Goal: Transaction & Acquisition: Purchase product/service

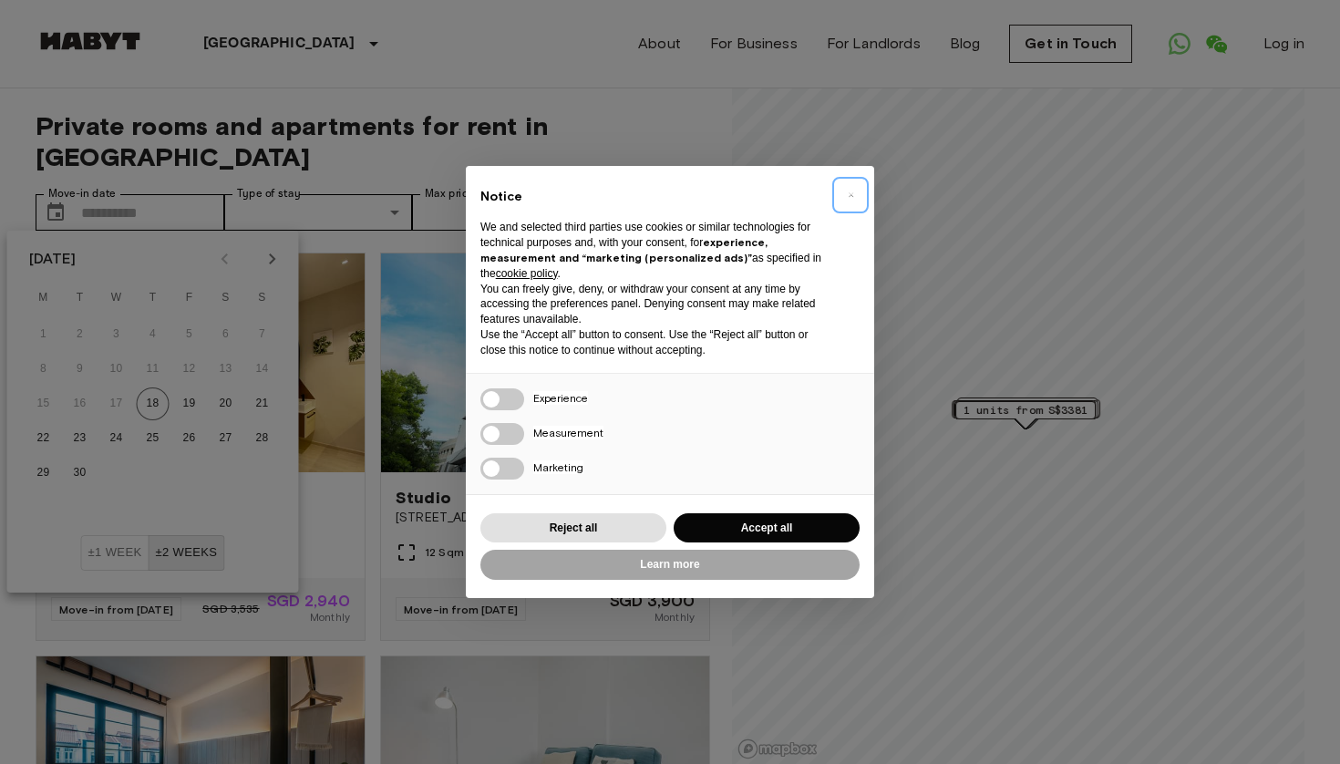
click at [853, 199] on span "×" at bounding box center [851, 195] width 6 height 22
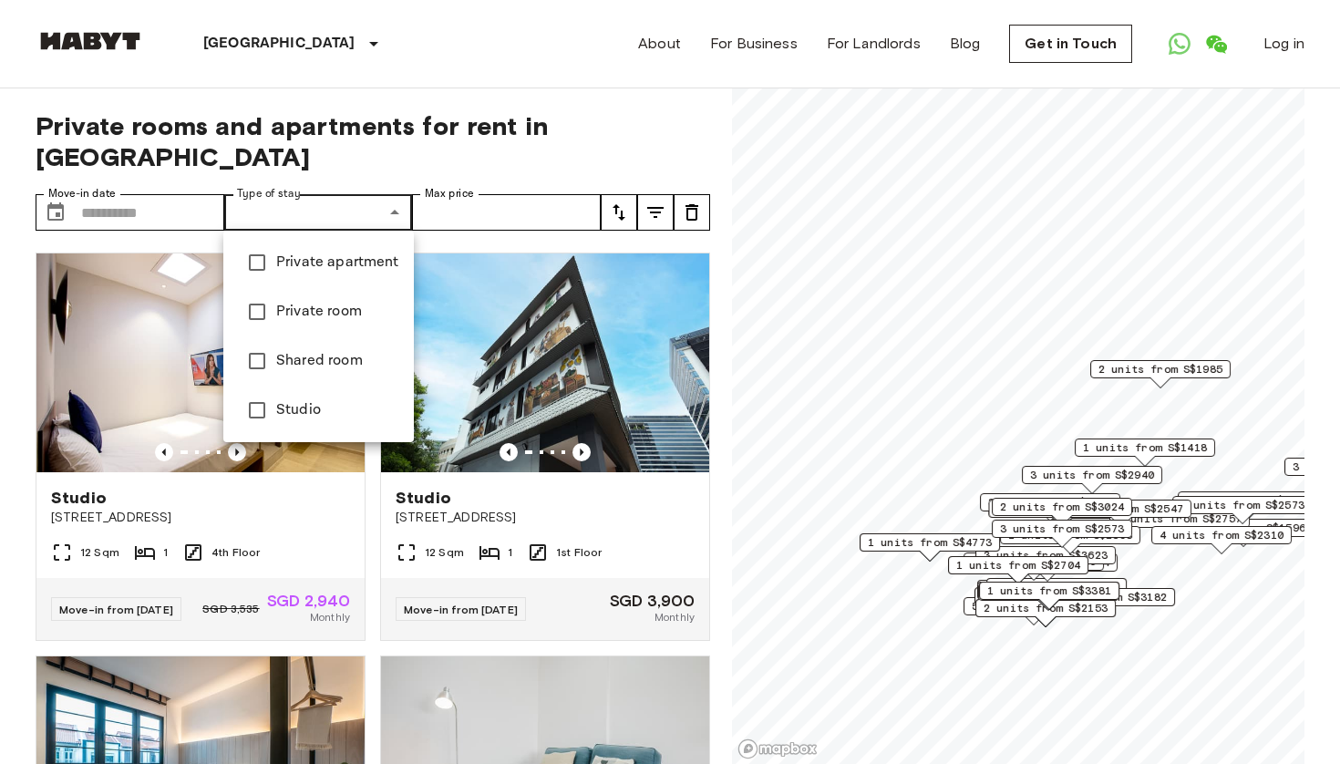
type input "**********"
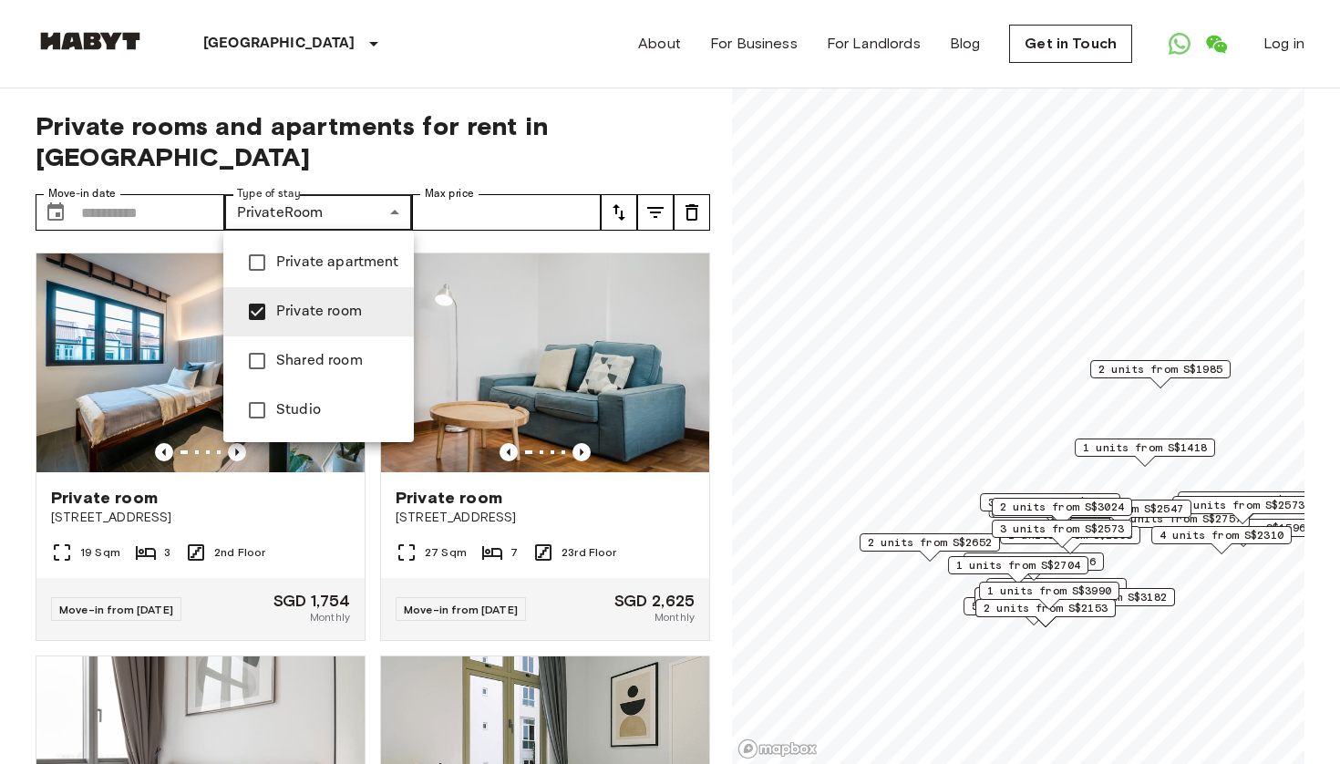
click at [511, 209] on div at bounding box center [670, 382] width 1340 height 764
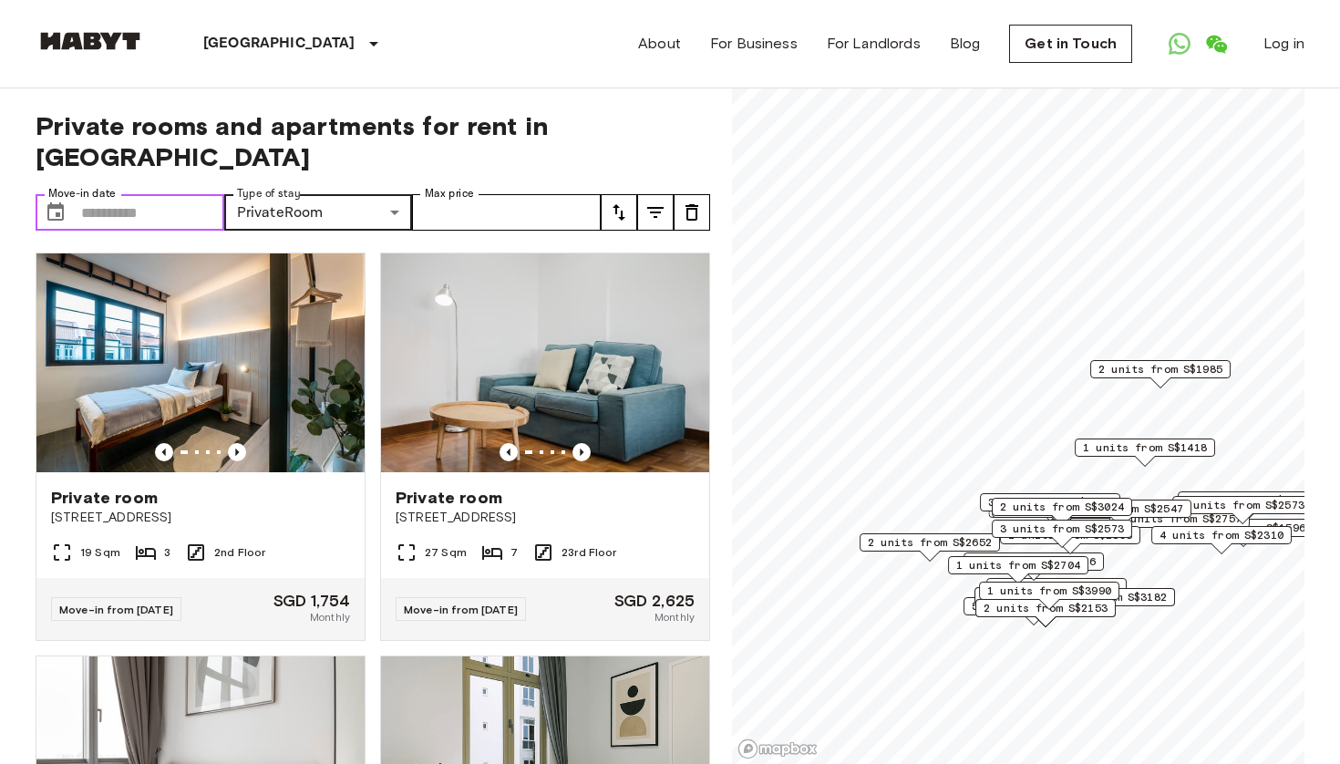
click at [151, 214] on input "Move-in date" at bounding box center [152, 212] width 143 height 36
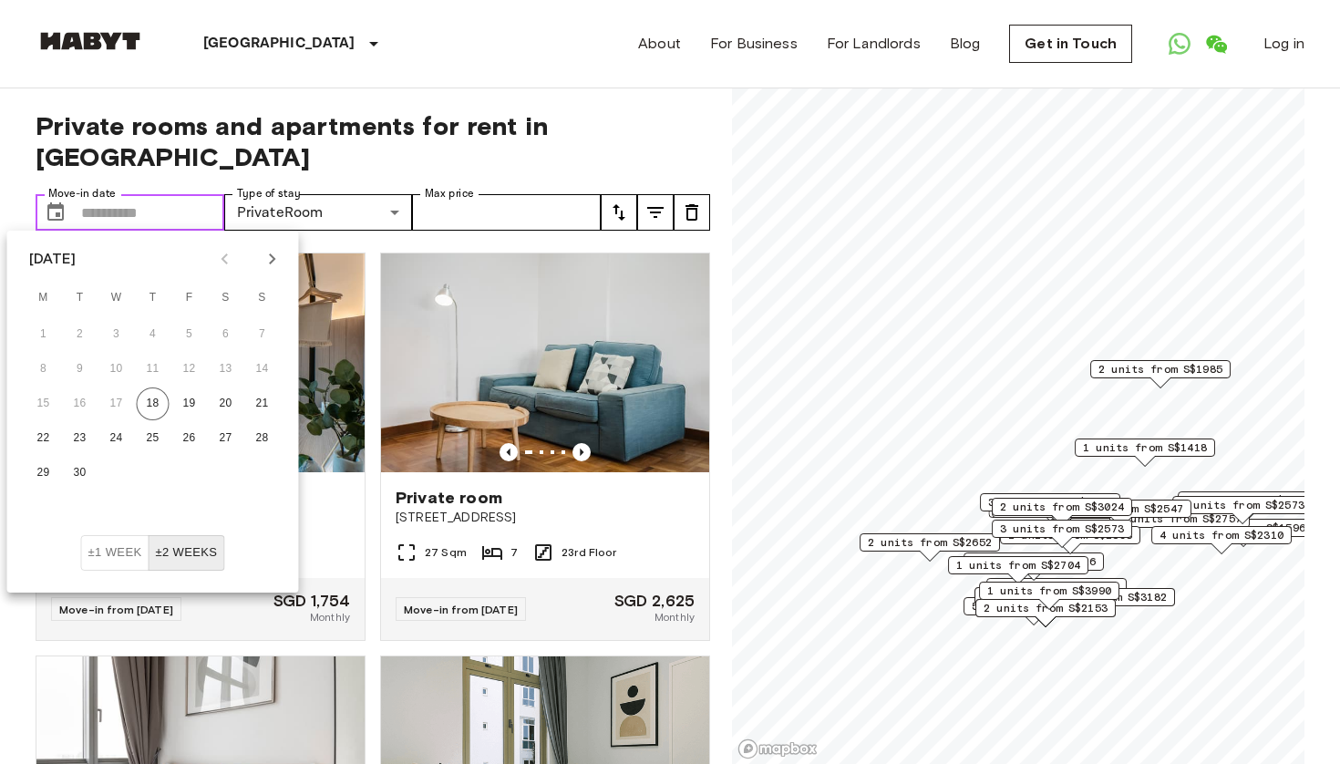
click at [151, 214] on input "Move-in date" at bounding box center [152, 212] width 143 height 36
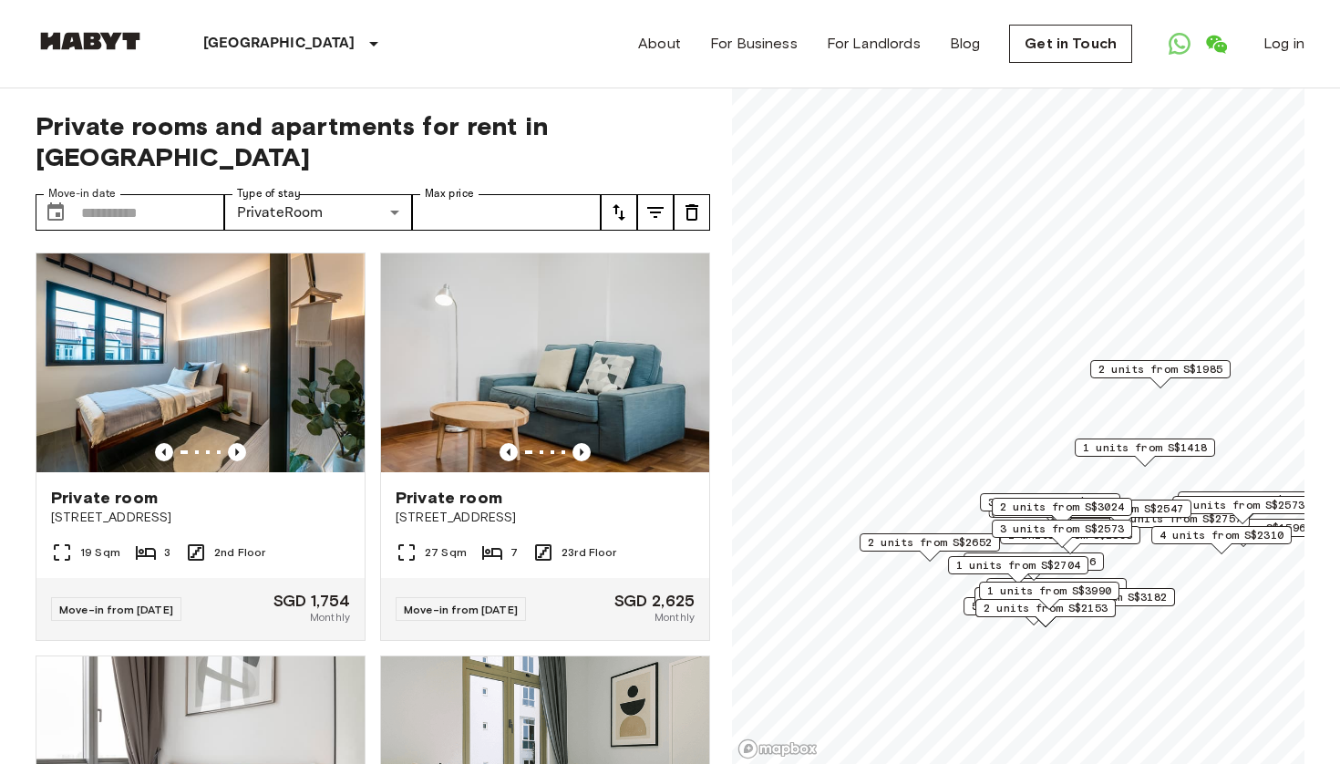
click at [659, 215] on icon "tune" at bounding box center [655, 212] width 22 height 22
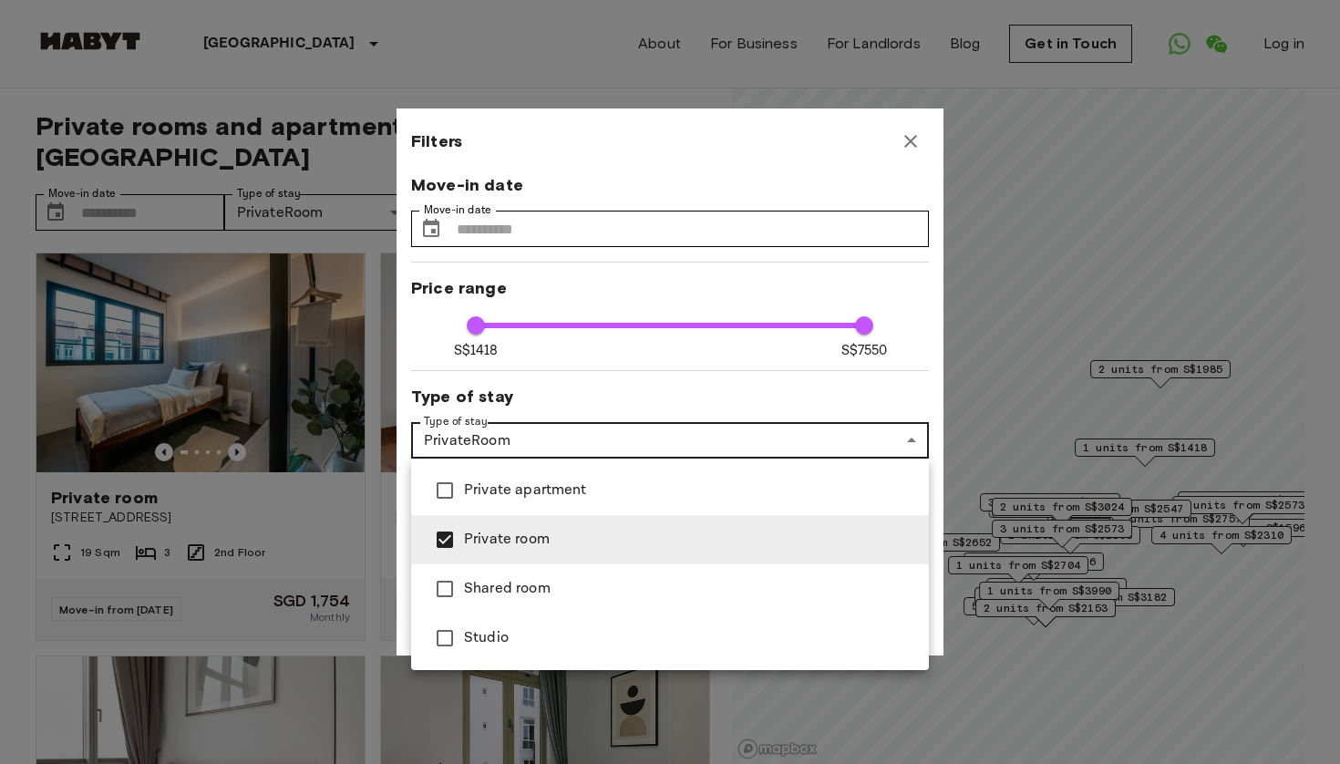
click at [515, 536] on span "Private room" at bounding box center [689, 540] width 450 height 22
type input "****"
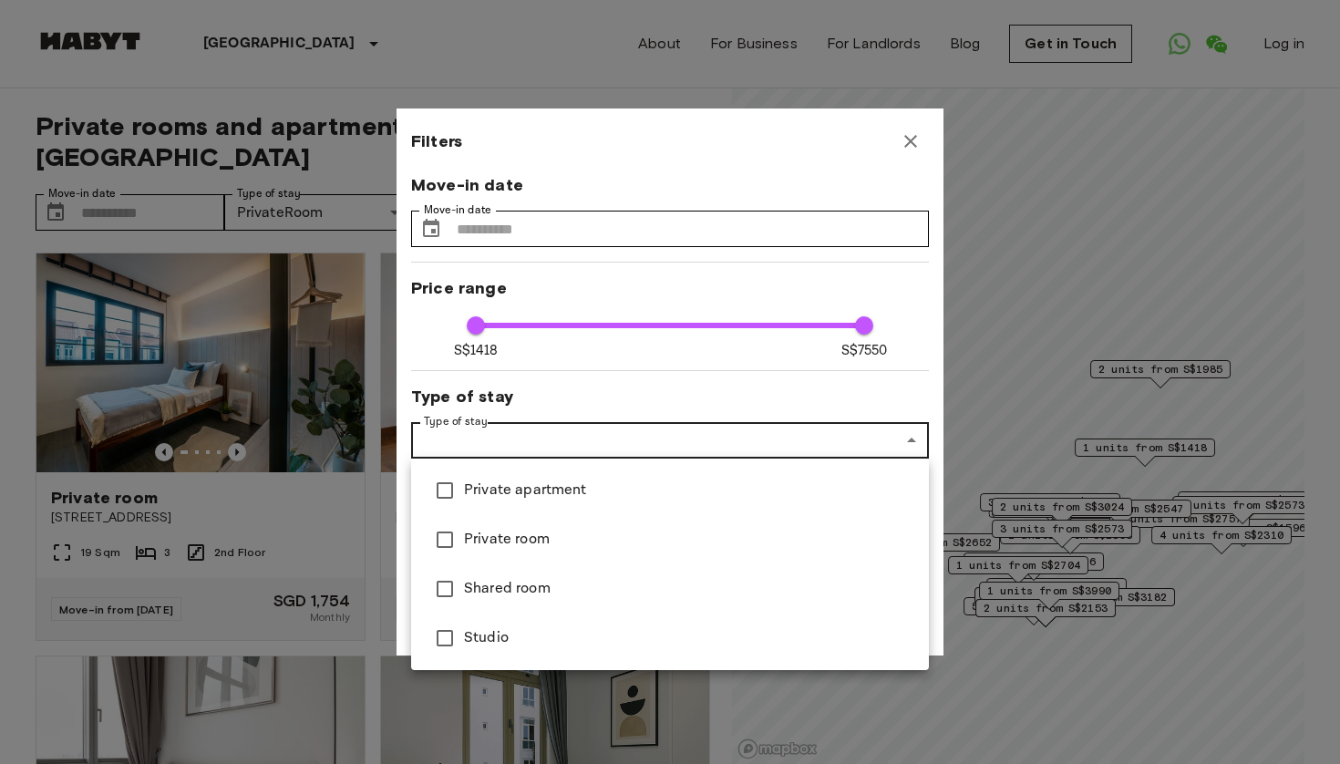
click at [515, 536] on span "Private room" at bounding box center [689, 540] width 450 height 22
type input "****"
type input "**********"
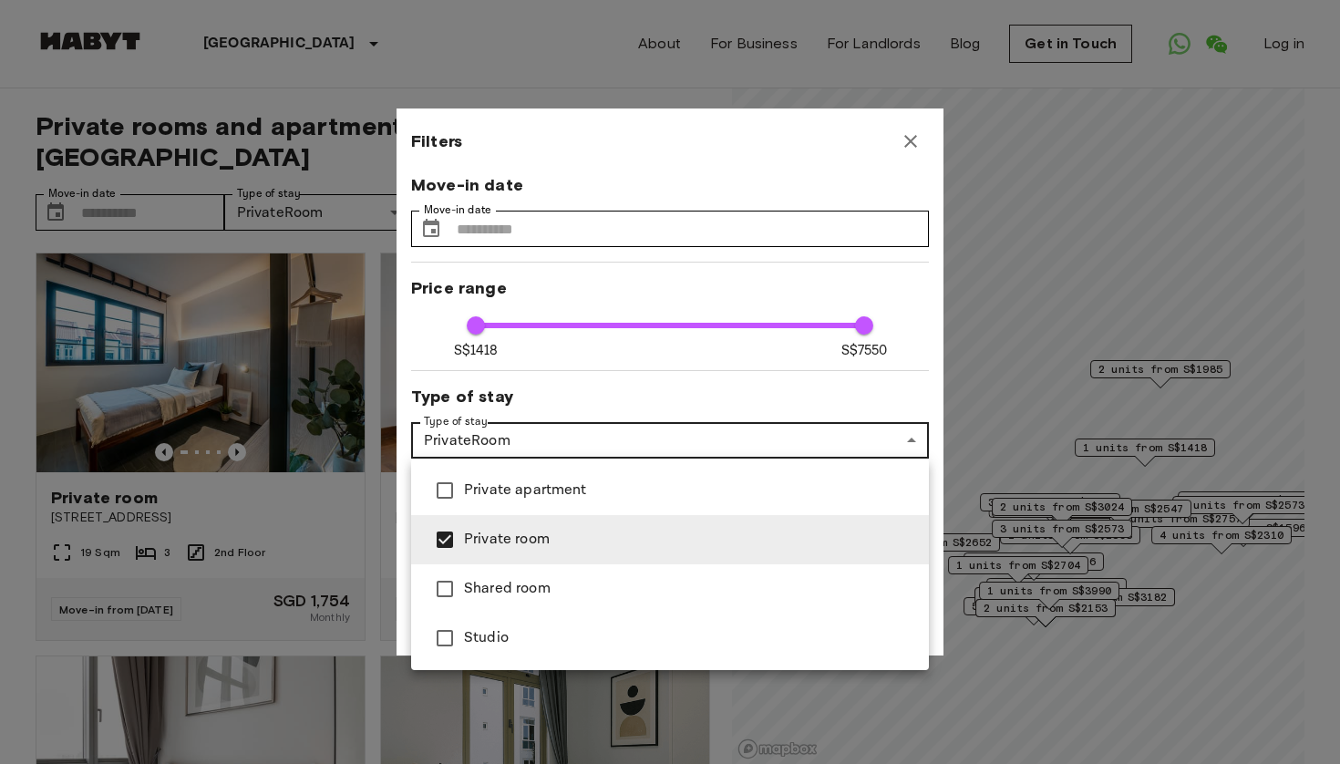
click at [564, 419] on div at bounding box center [670, 382] width 1340 height 764
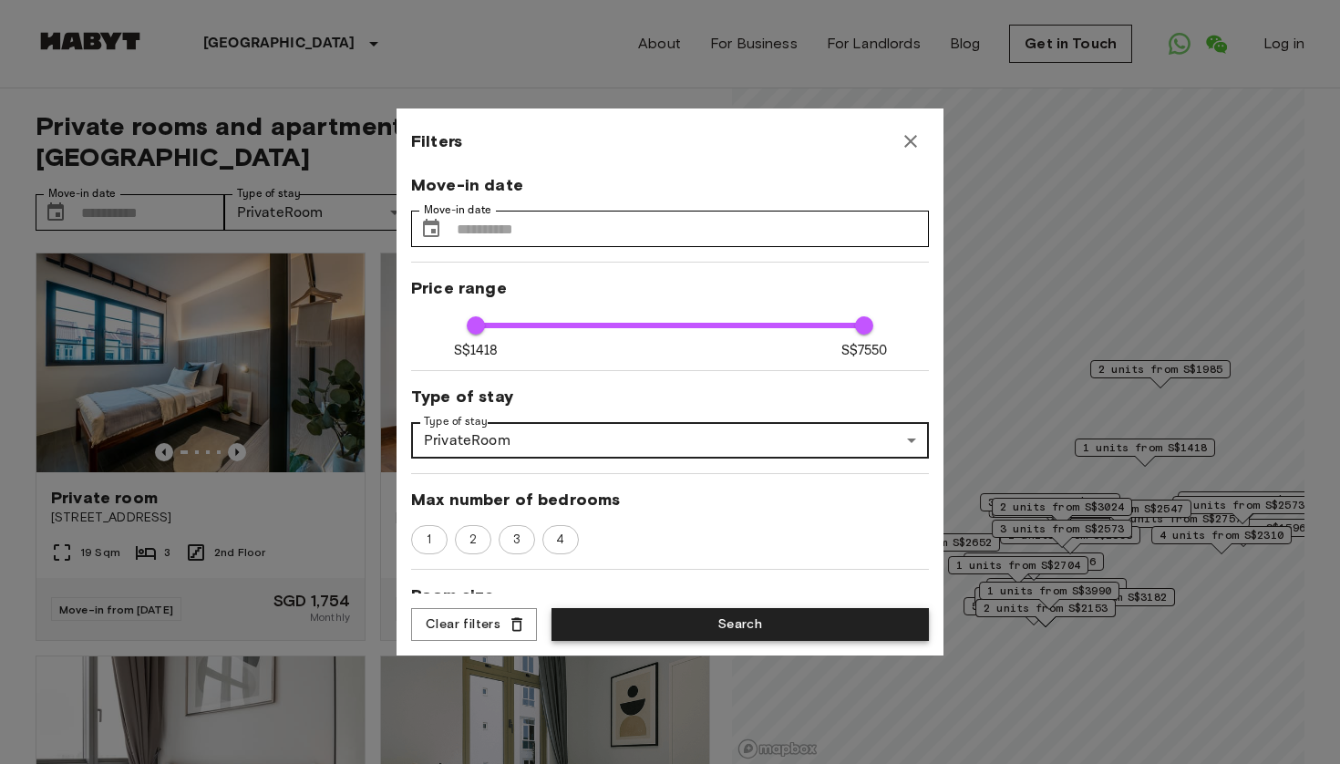
click at [764, 624] on button "Search" at bounding box center [739, 625] width 377 height 34
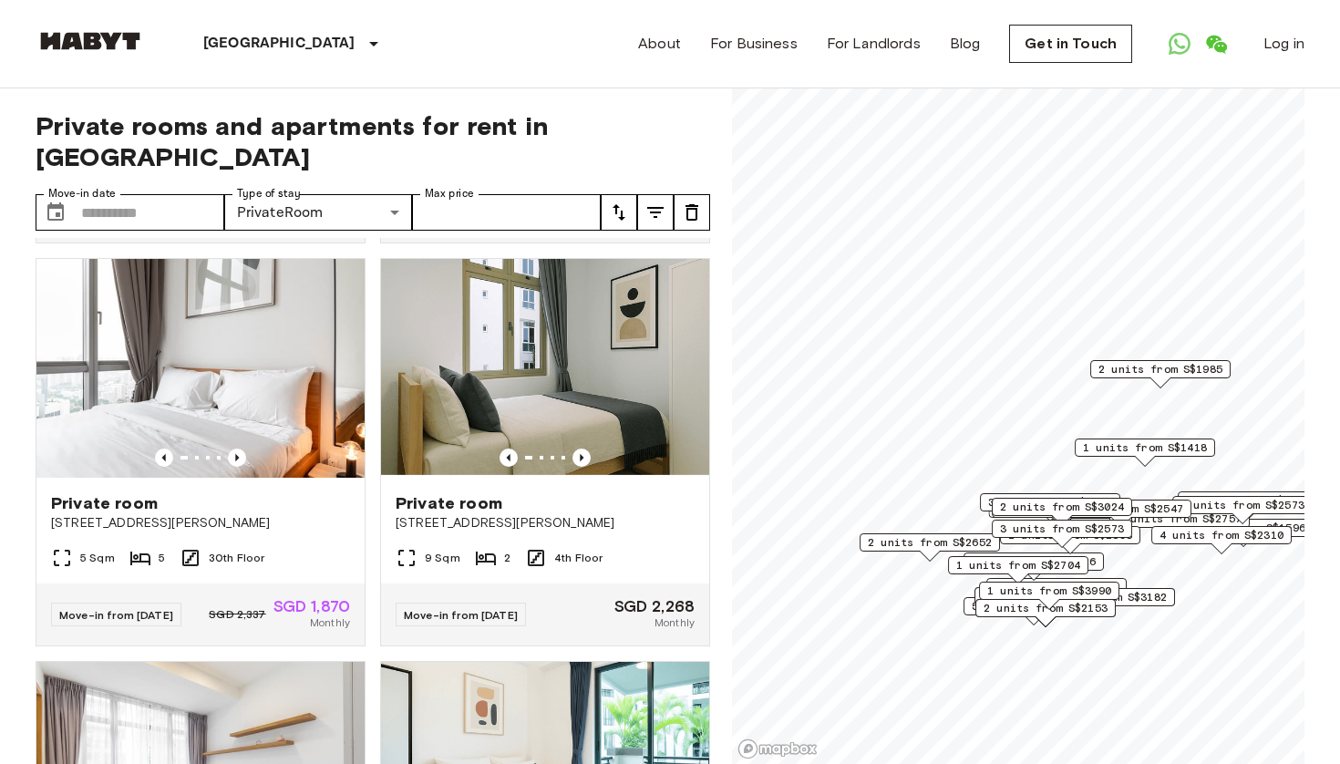
scroll to position [787, 0]
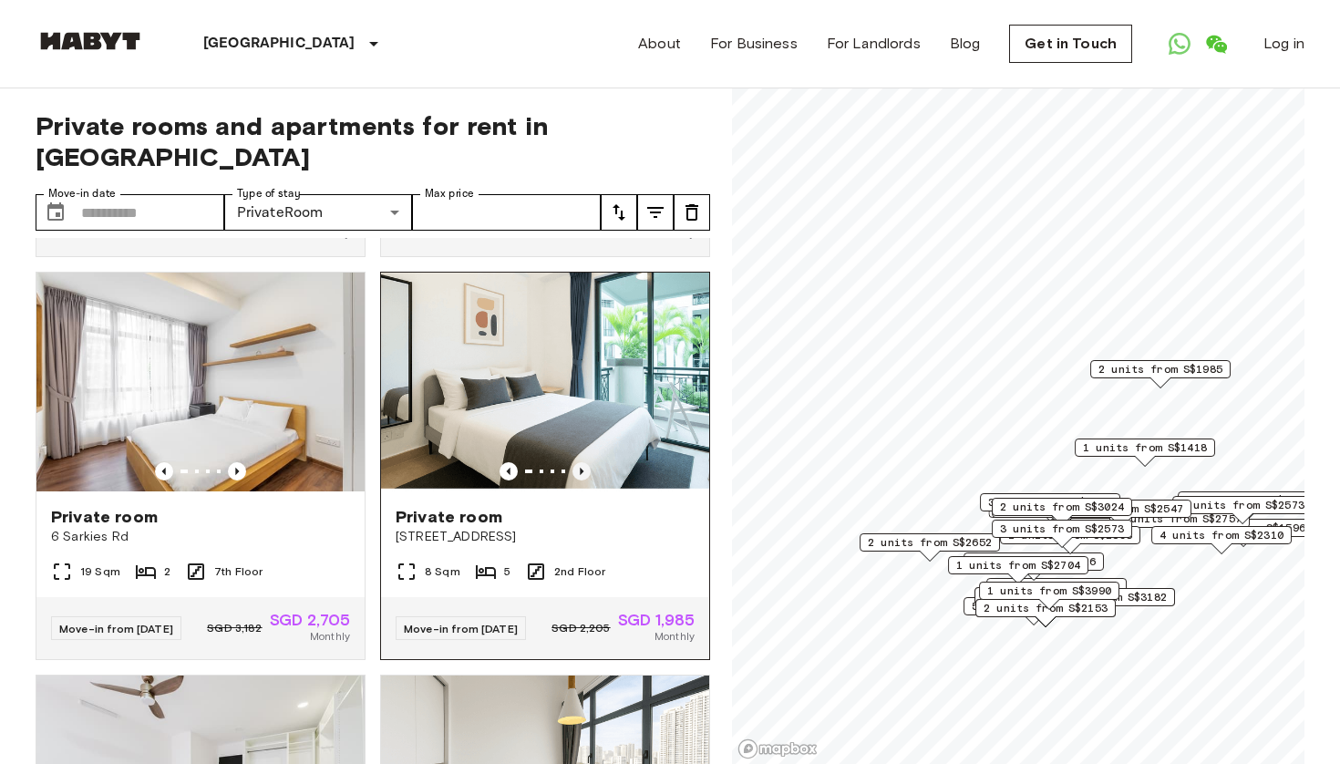
click at [580, 480] on icon "Previous image" at bounding box center [581, 471] width 18 height 18
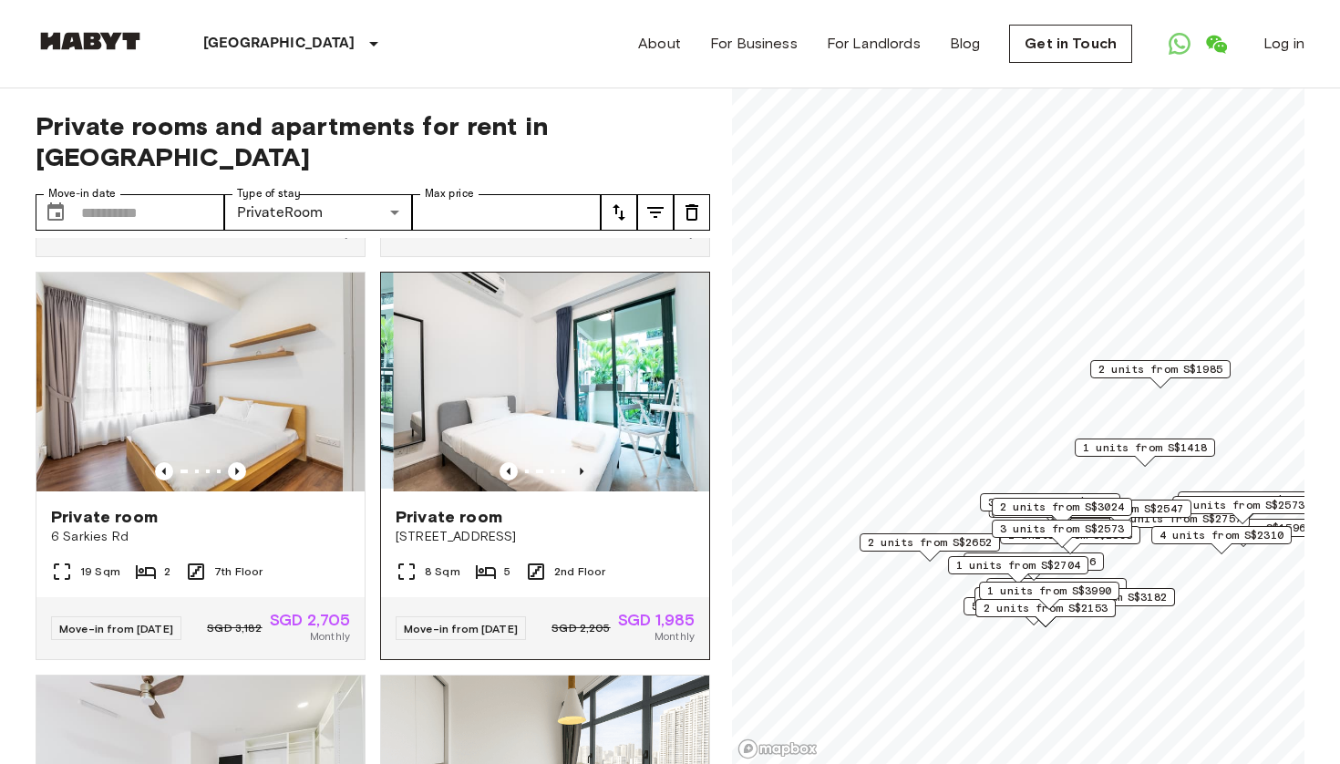
click at [580, 480] on icon "Previous image" at bounding box center [581, 471] width 18 height 18
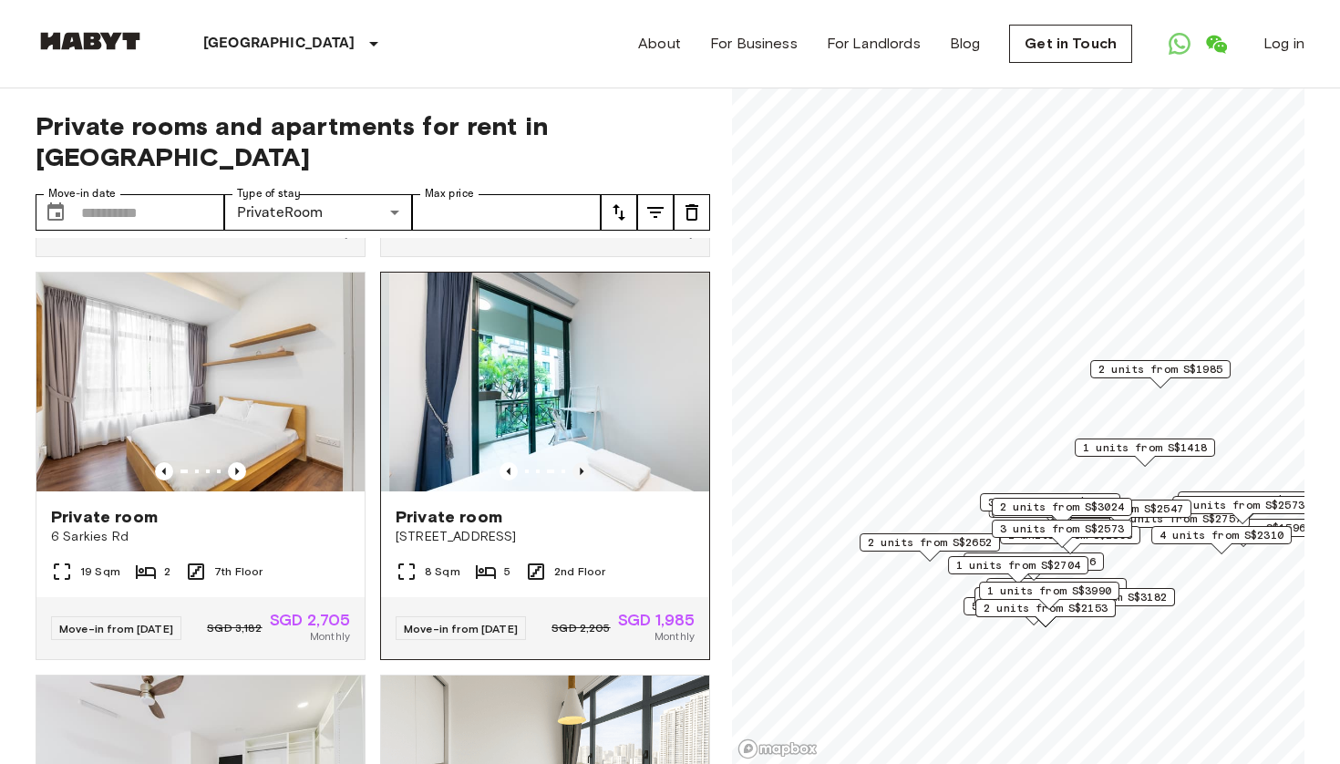
click at [580, 480] on icon "Previous image" at bounding box center [581, 471] width 18 height 18
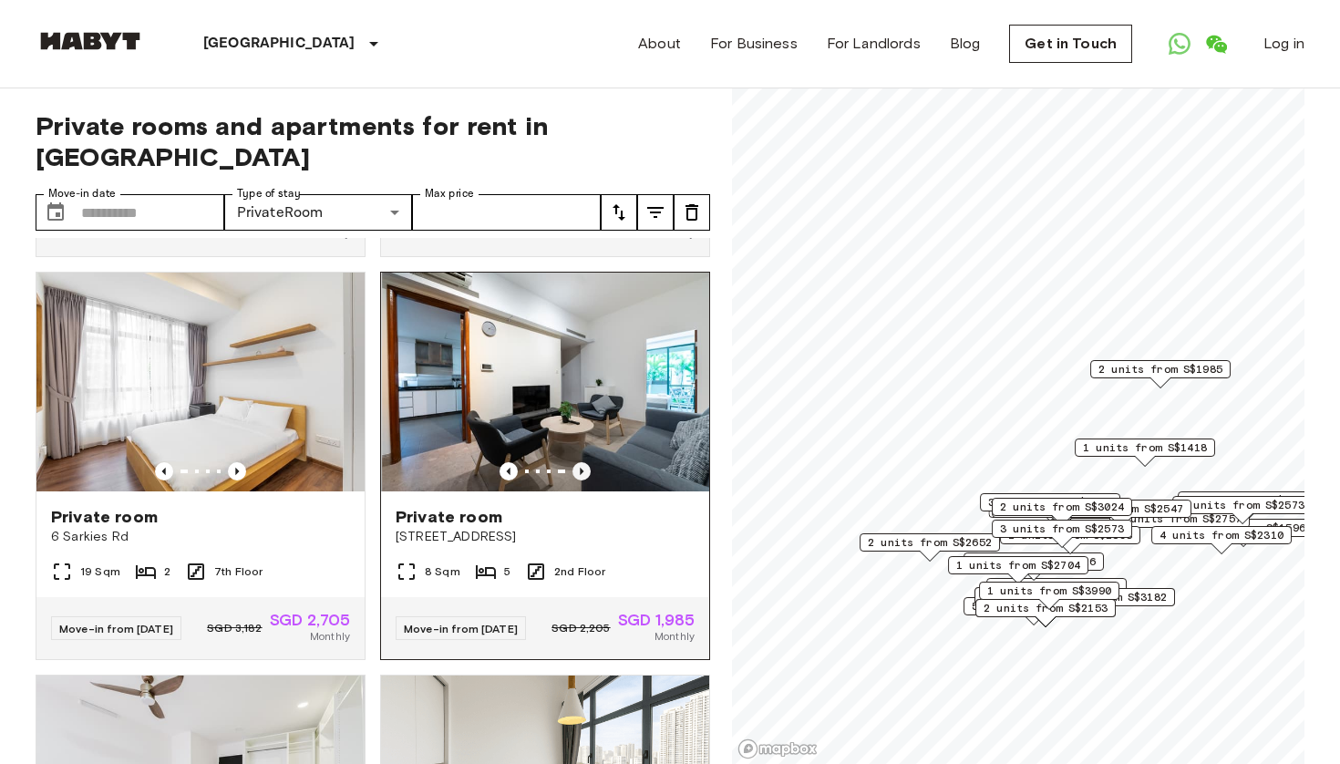
click at [580, 480] on icon "Previous image" at bounding box center [581, 471] width 18 height 18
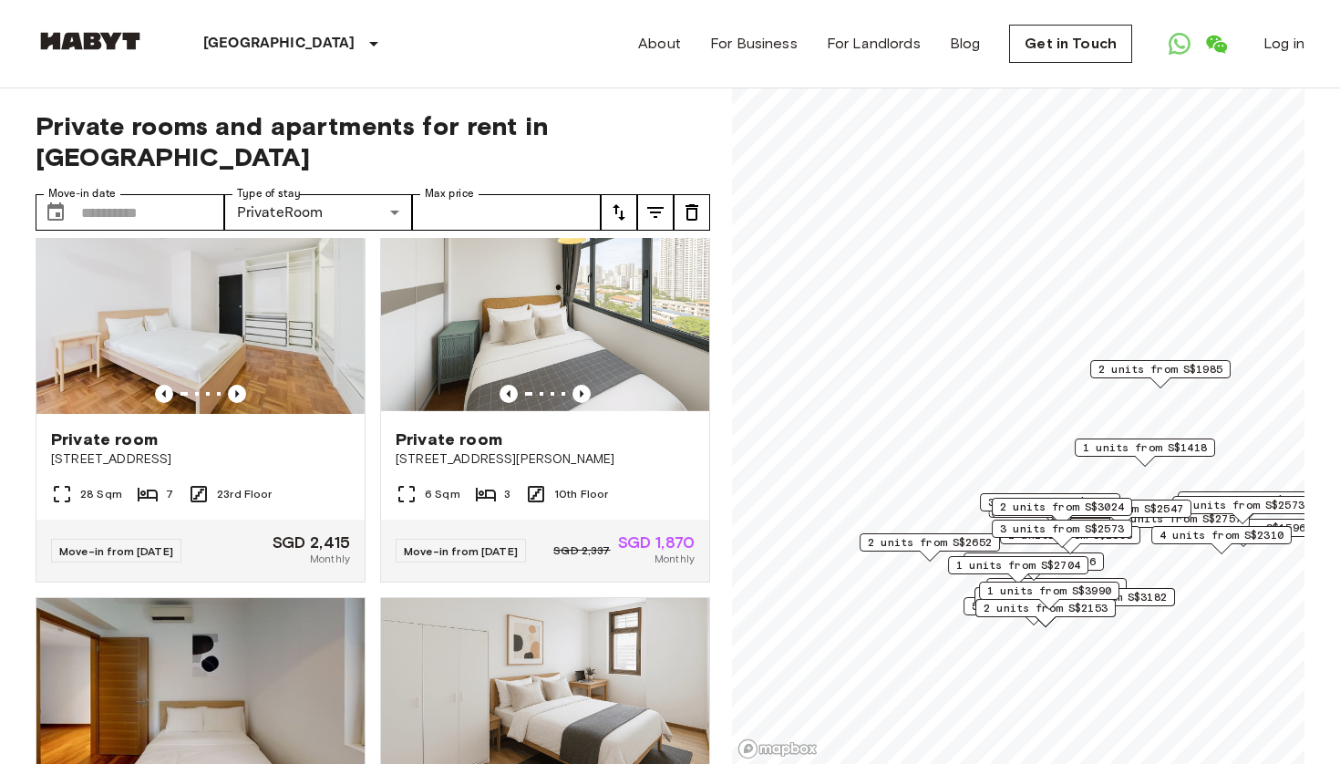
scroll to position [1351, 0]
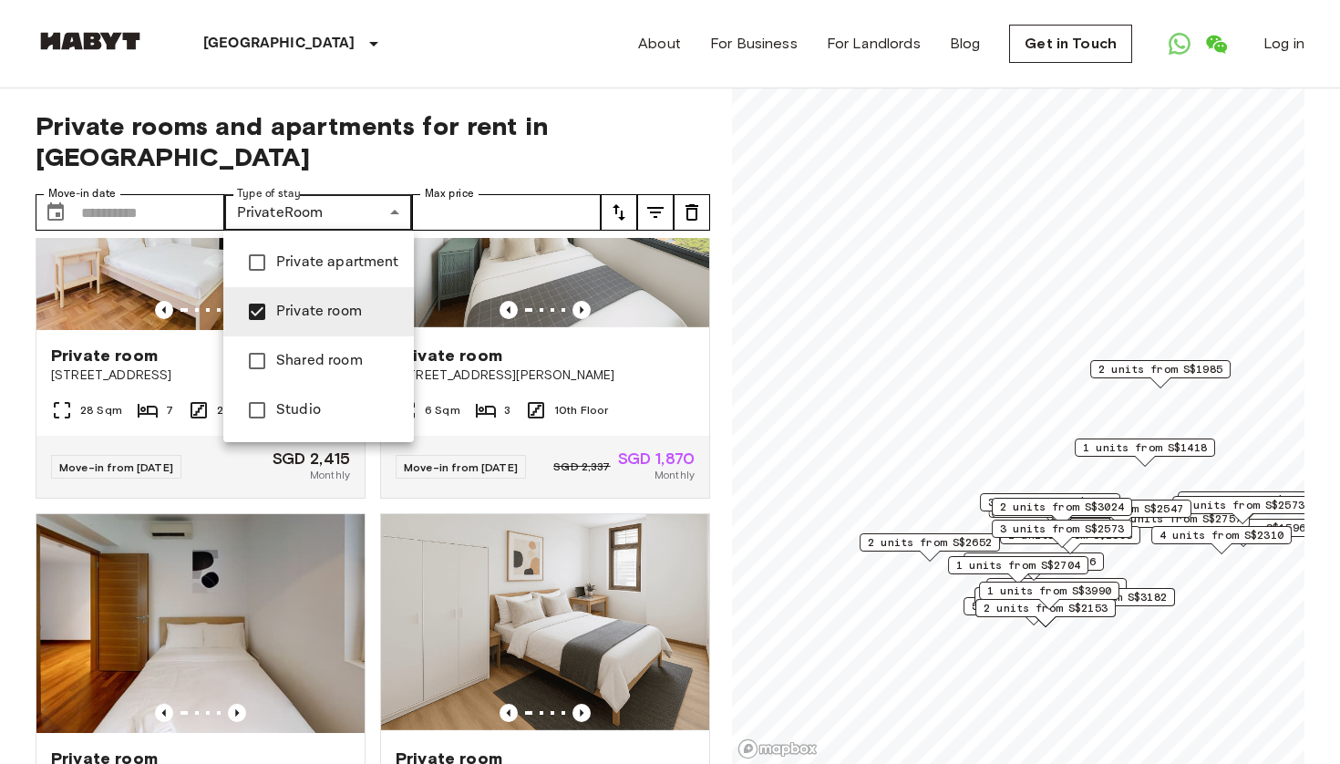
click at [348, 410] on span "Studio" at bounding box center [337, 410] width 123 height 22
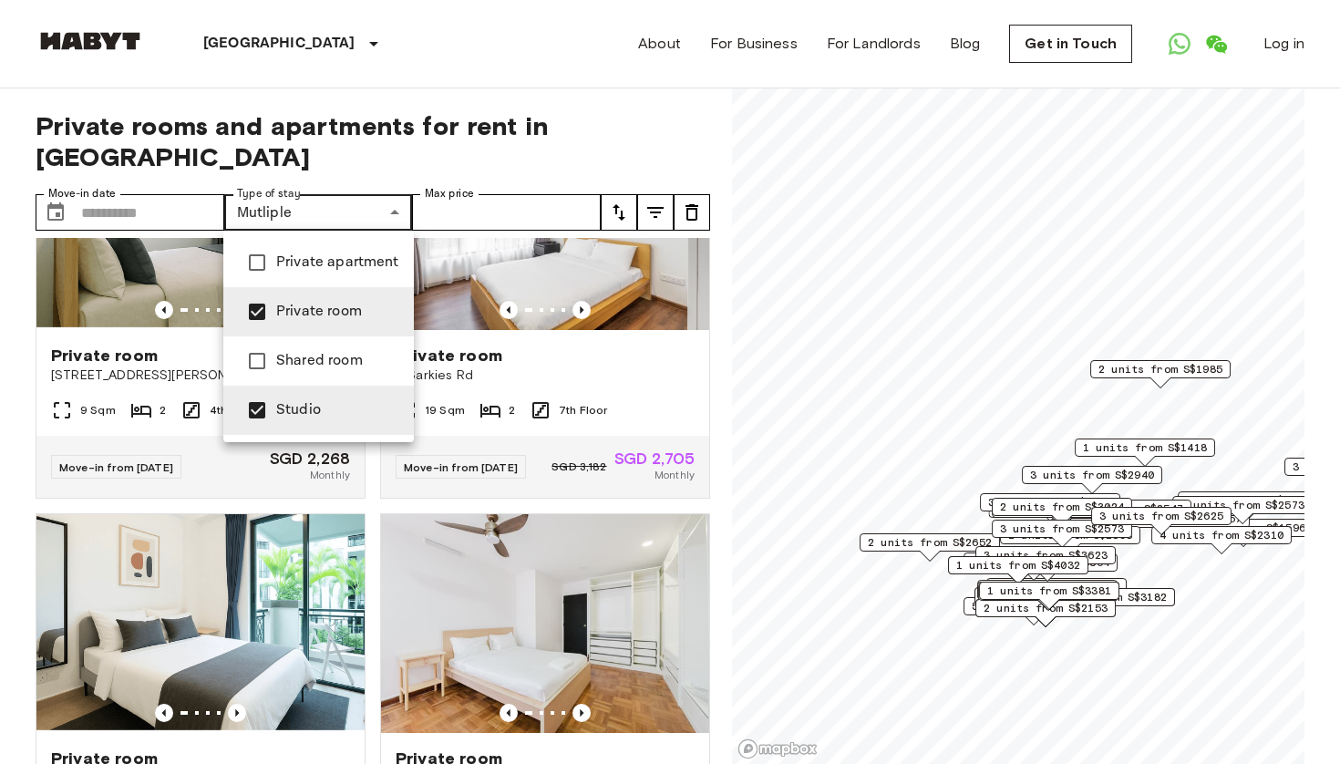
type input "**********"
click at [376, 533] on div at bounding box center [670, 382] width 1340 height 764
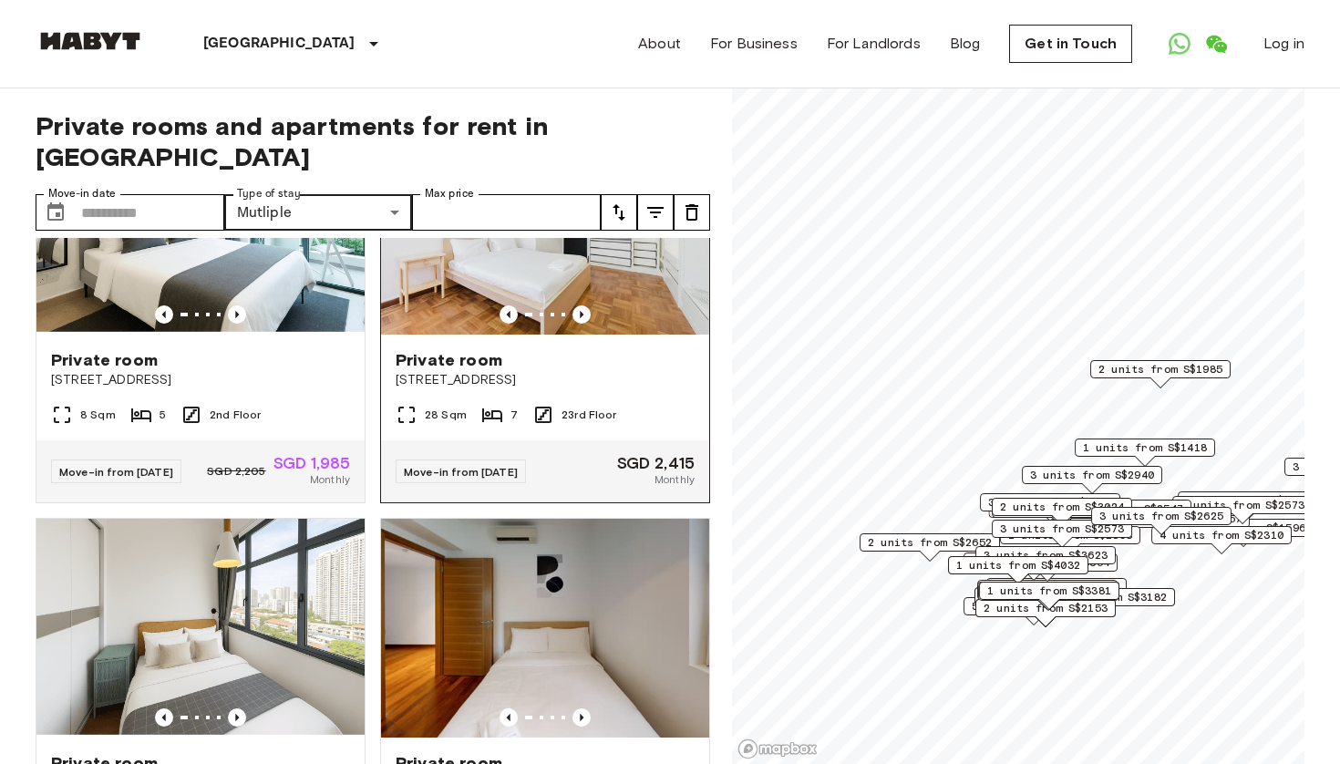
scroll to position [1752, 0]
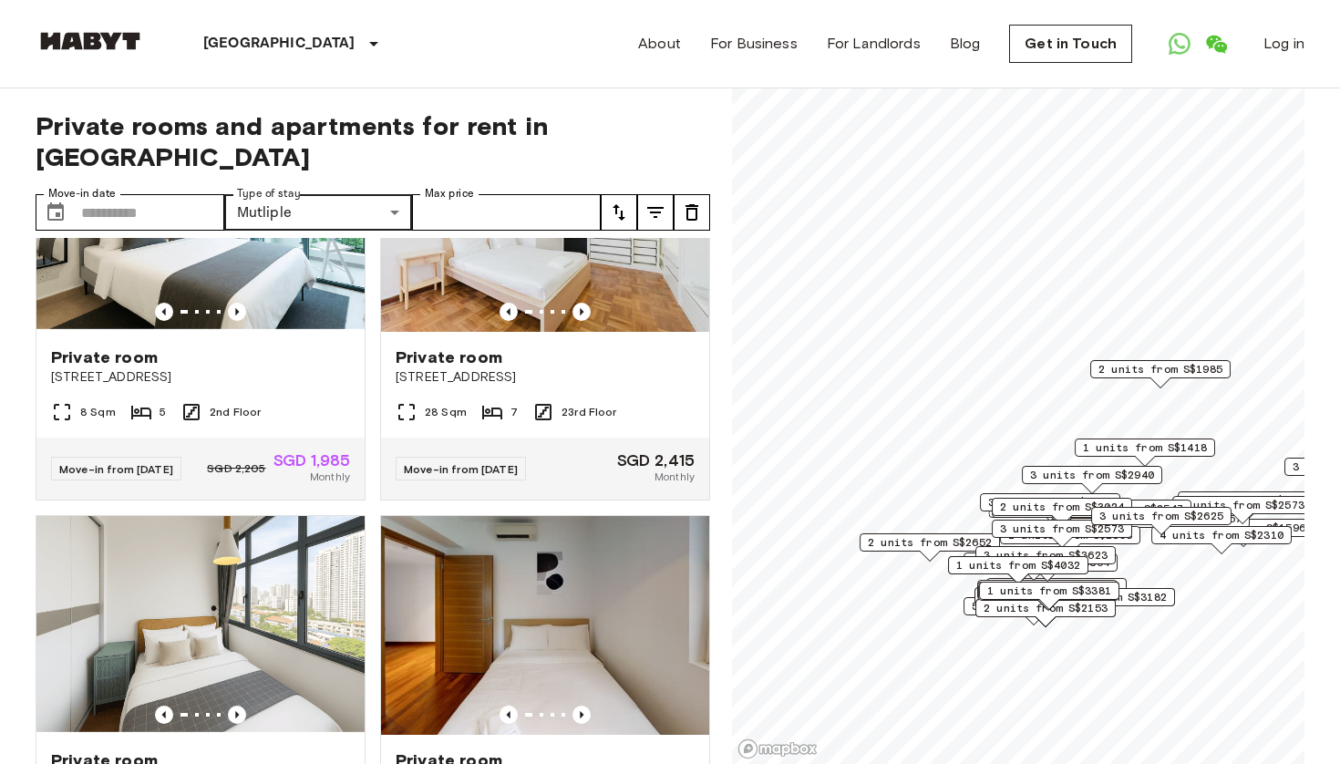
click at [624, 211] on icon "tune" at bounding box center [619, 212] width 22 height 22
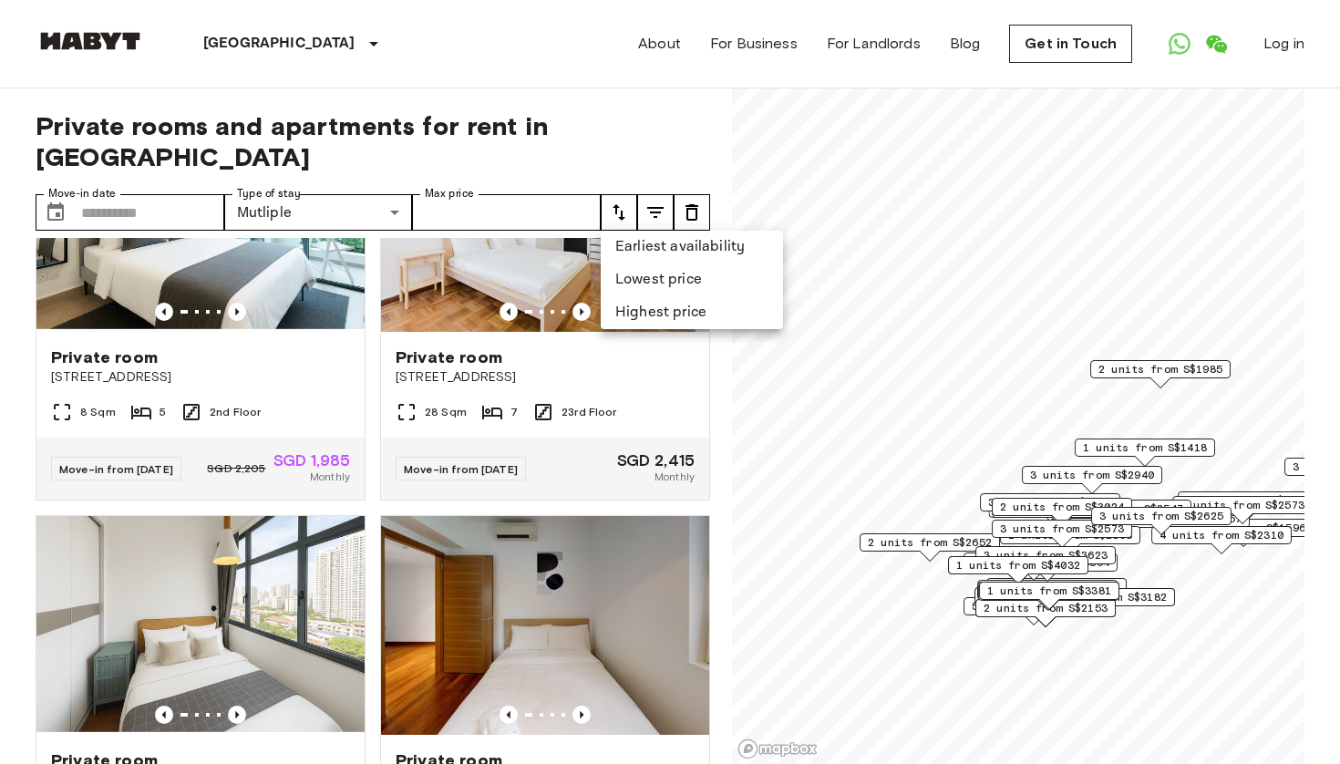
click at [651, 209] on div at bounding box center [670, 382] width 1340 height 764
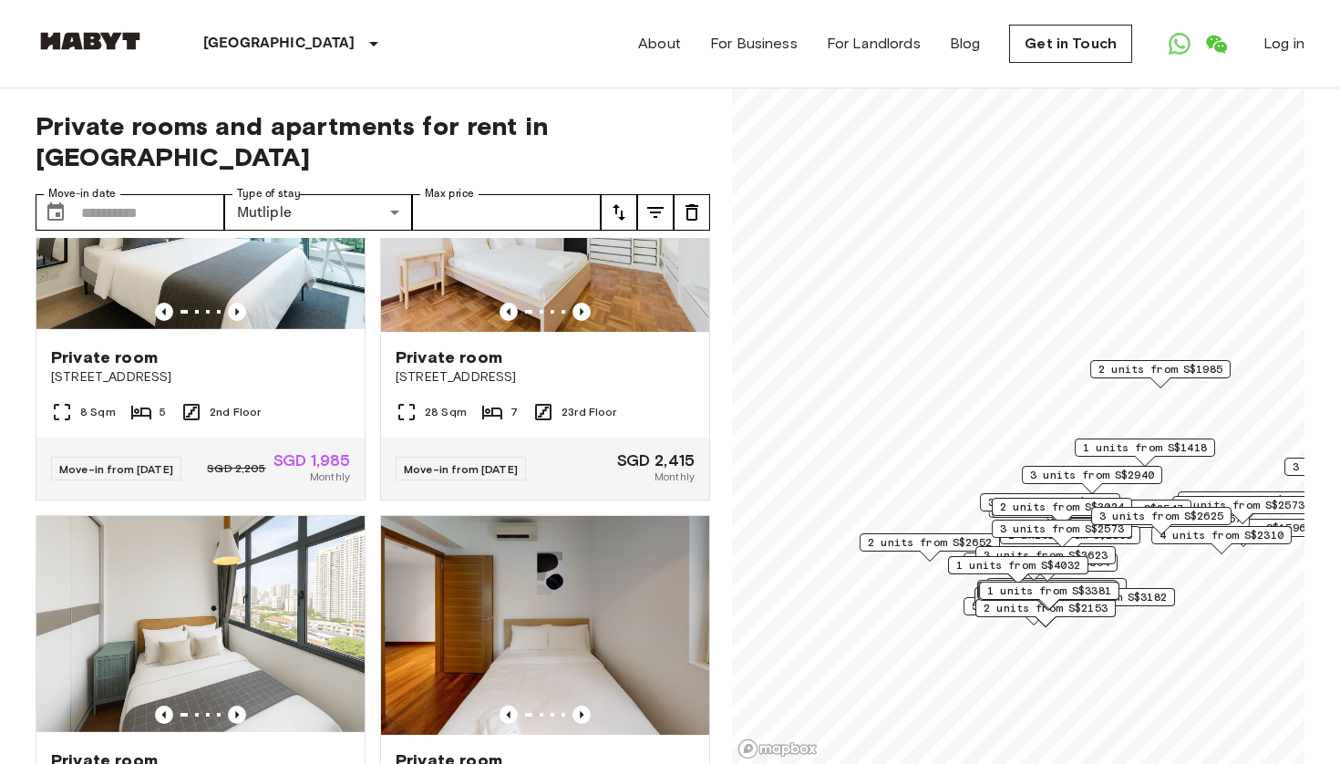
click at [662, 209] on icon "tune" at bounding box center [655, 212] width 16 height 11
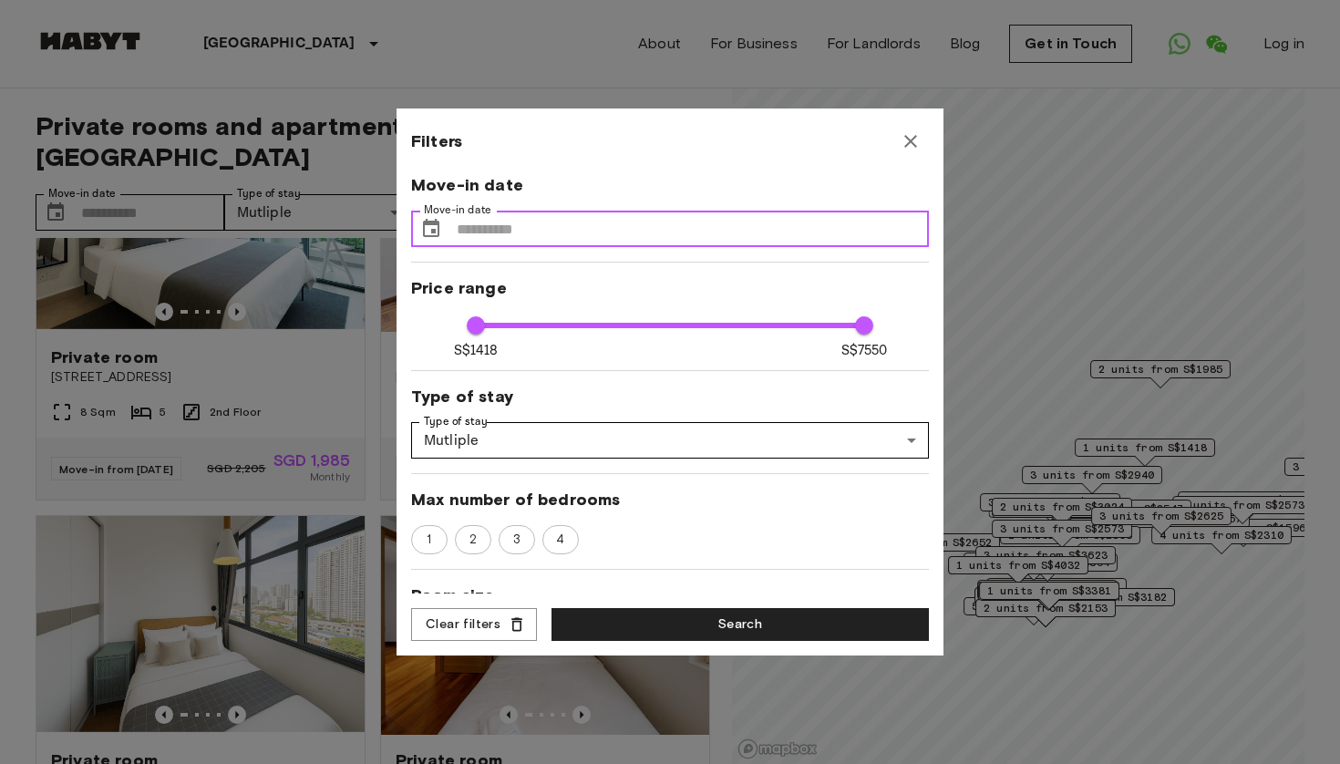
click at [660, 223] on input "Move-in date" at bounding box center [693, 229] width 472 height 36
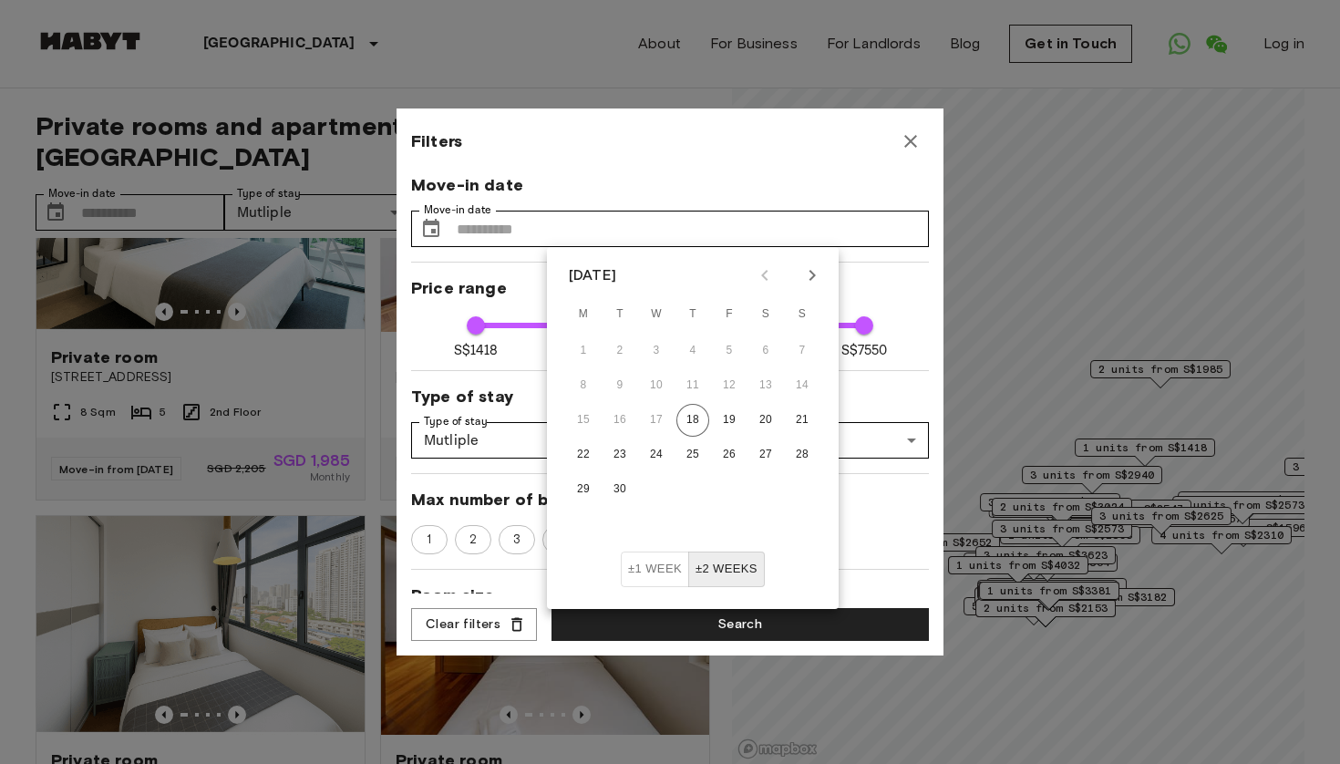
click at [833, 122] on div "**********" at bounding box center [669, 381] width 547 height 547
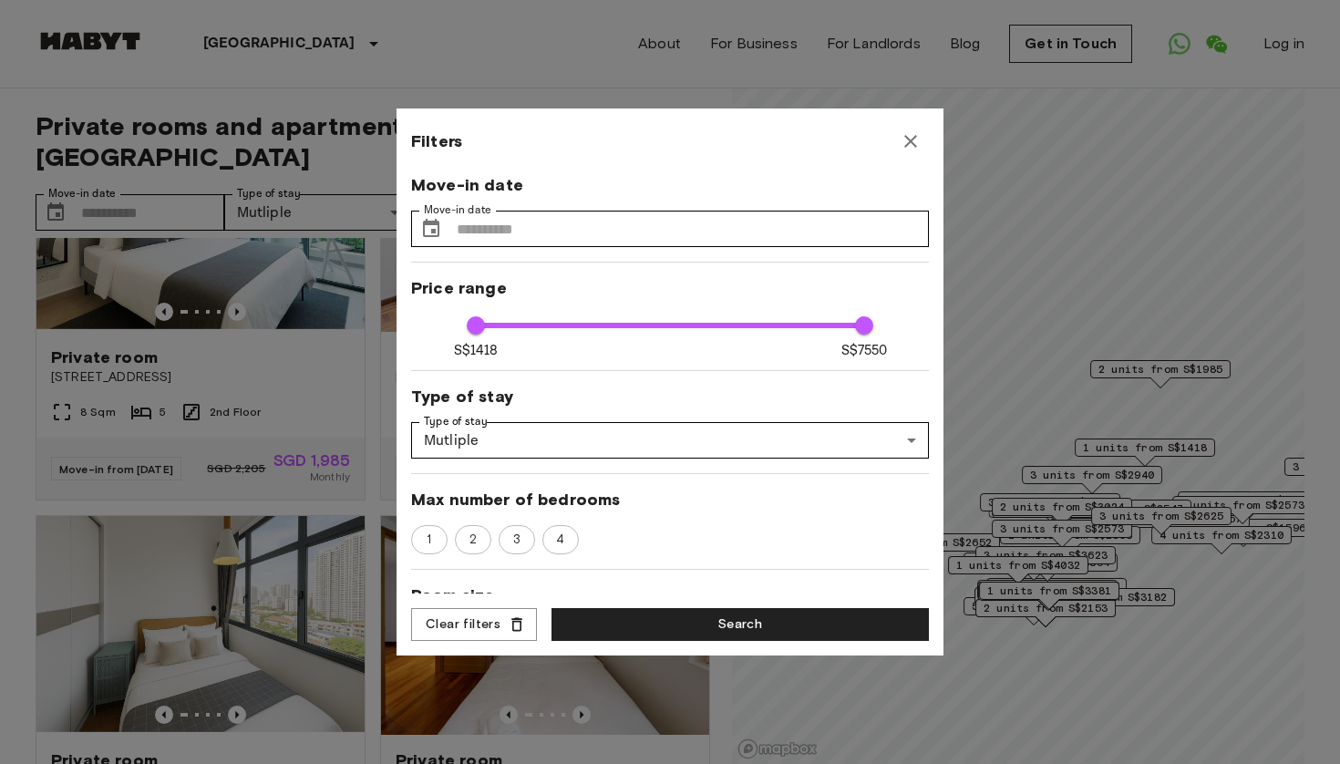
click at [914, 147] on icon "button" at bounding box center [911, 141] width 22 height 22
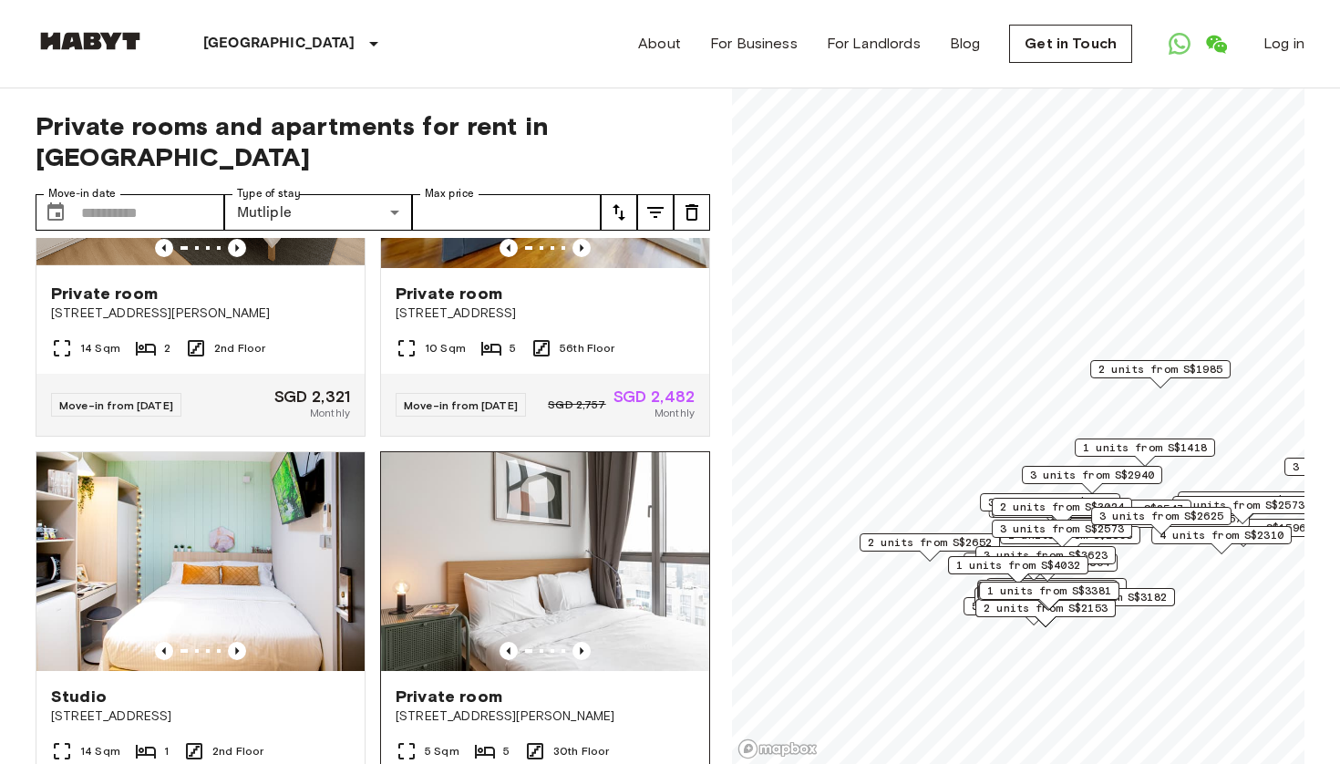
scroll to position [2815, 0]
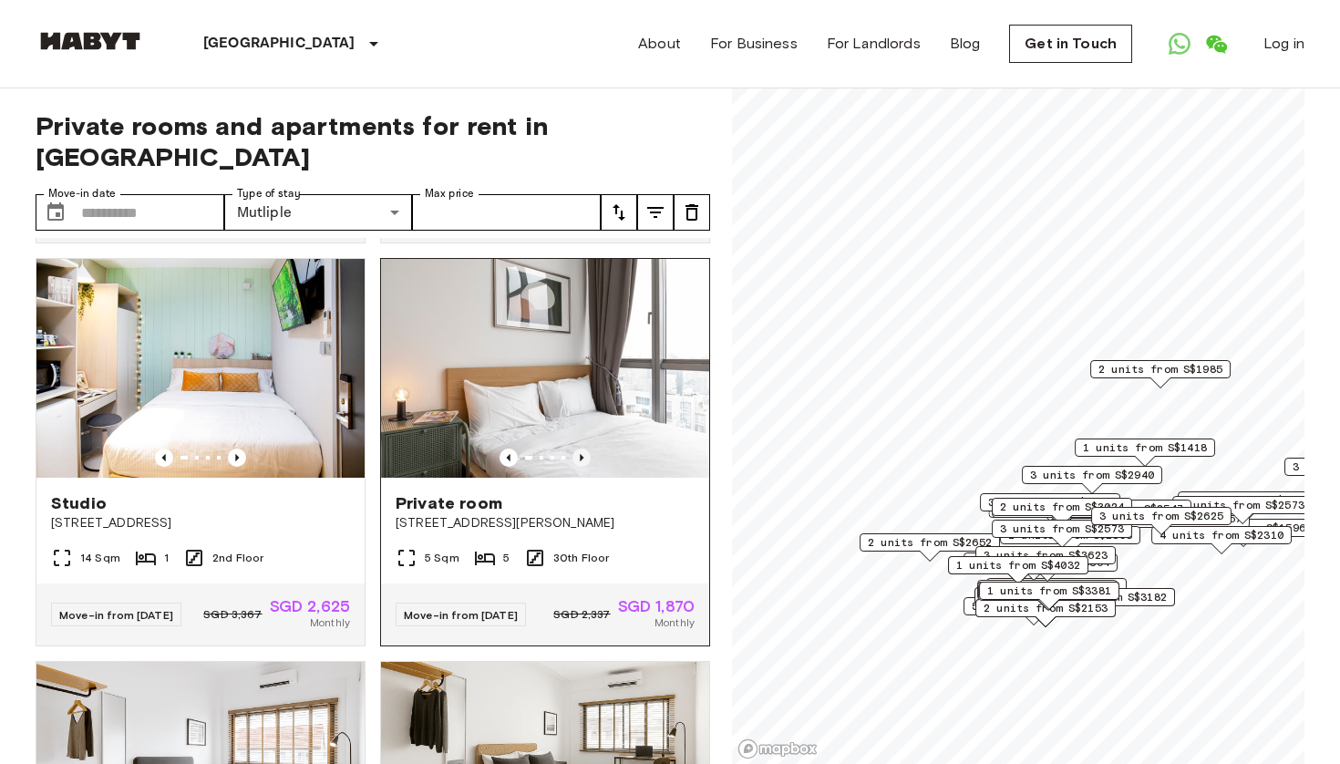
click at [581, 461] on icon "Previous image" at bounding box center [582, 457] width 4 height 7
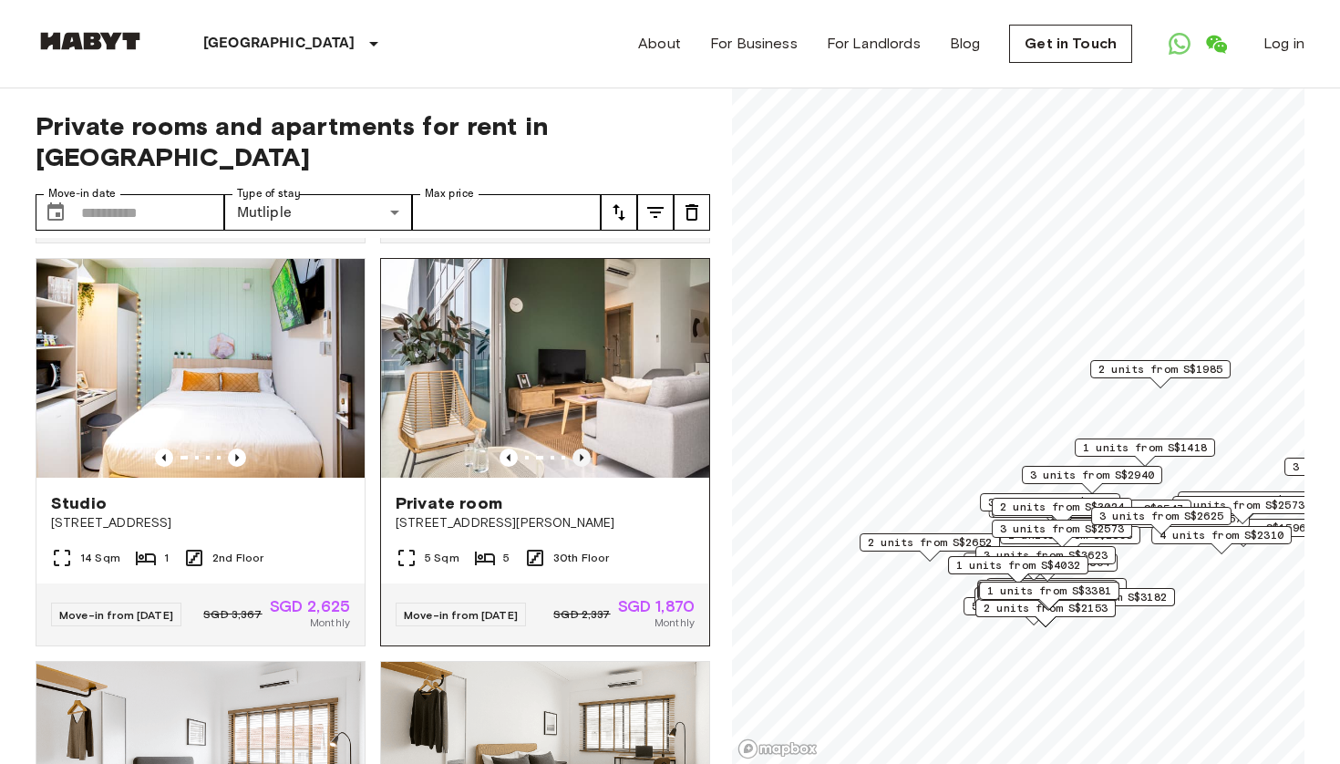
click at [581, 461] on icon "Previous image" at bounding box center [582, 457] width 4 height 7
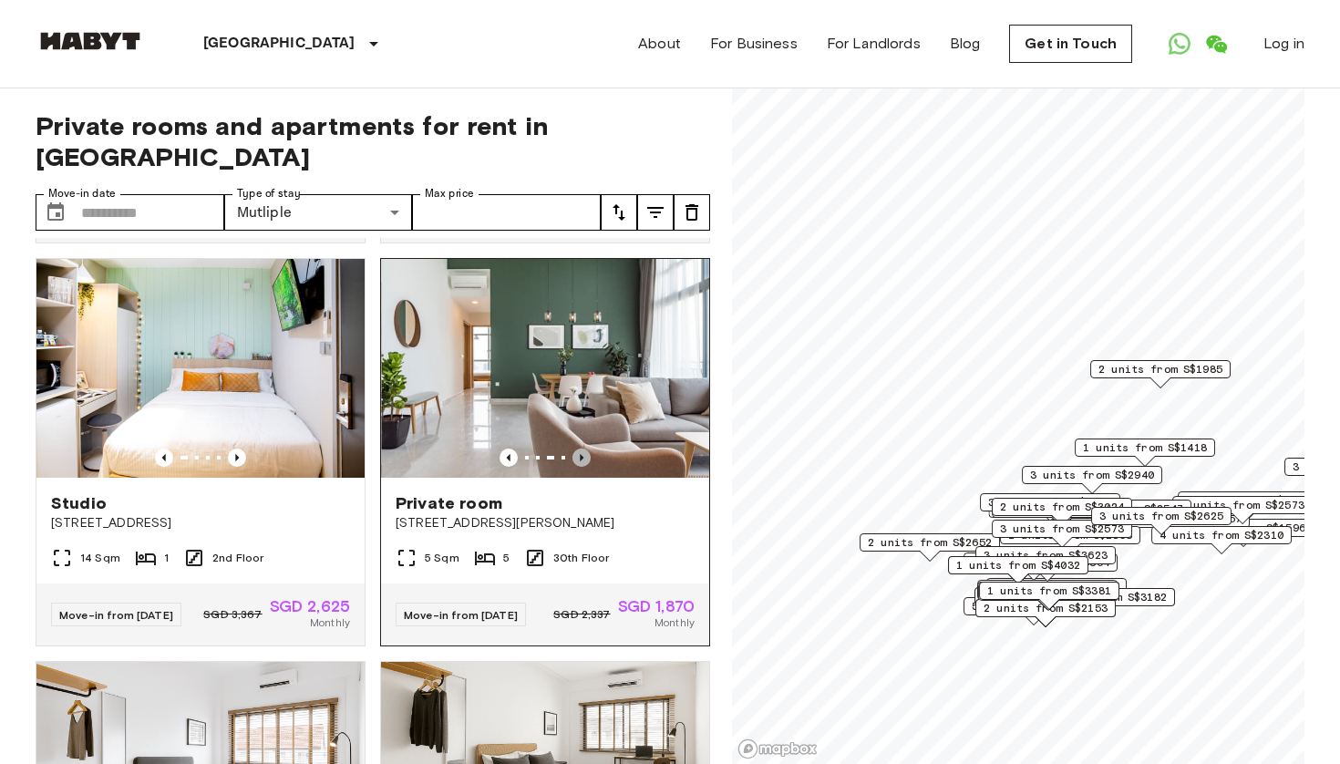
click at [581, 461] on icon "Previous image" at bounding box center [582, 457] width 4 height 7
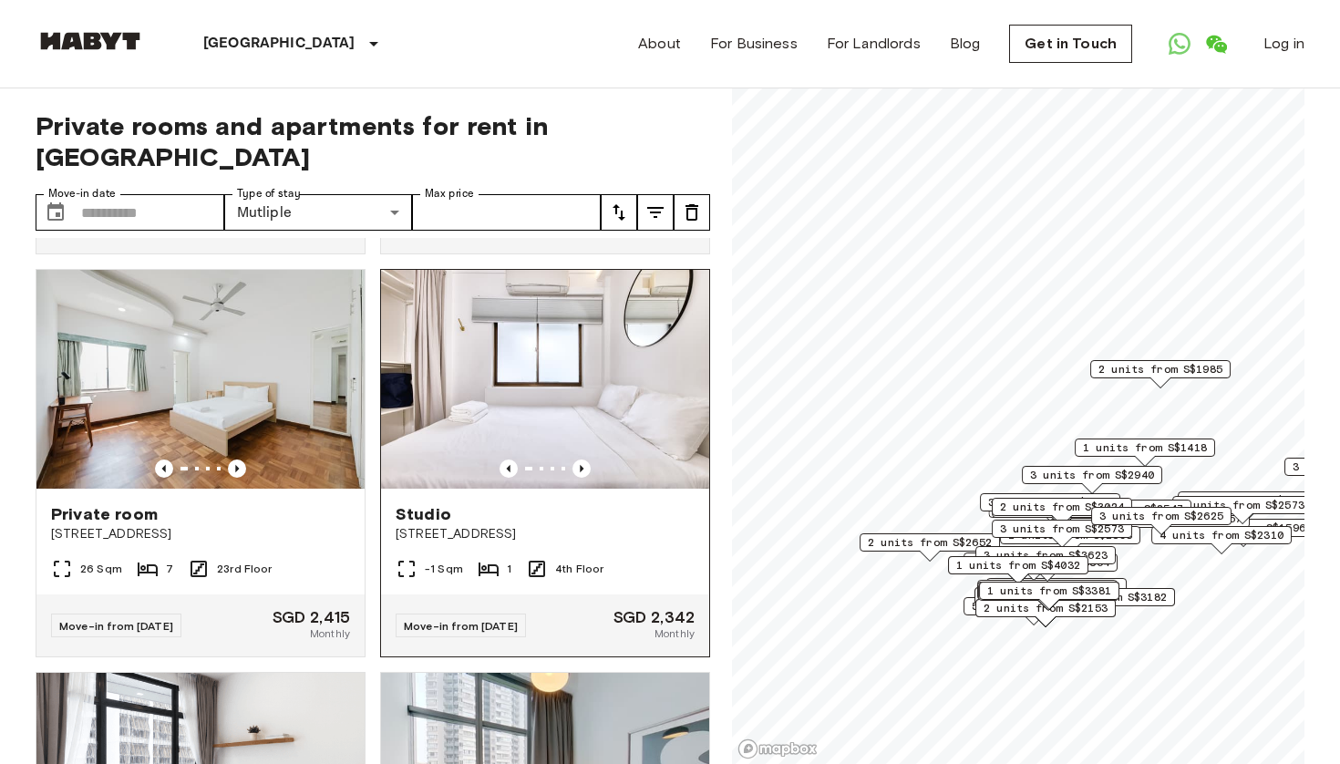
scroll to position [3582, 0]
